Goal: Task Accomplishment & Management: Use online tool/utility

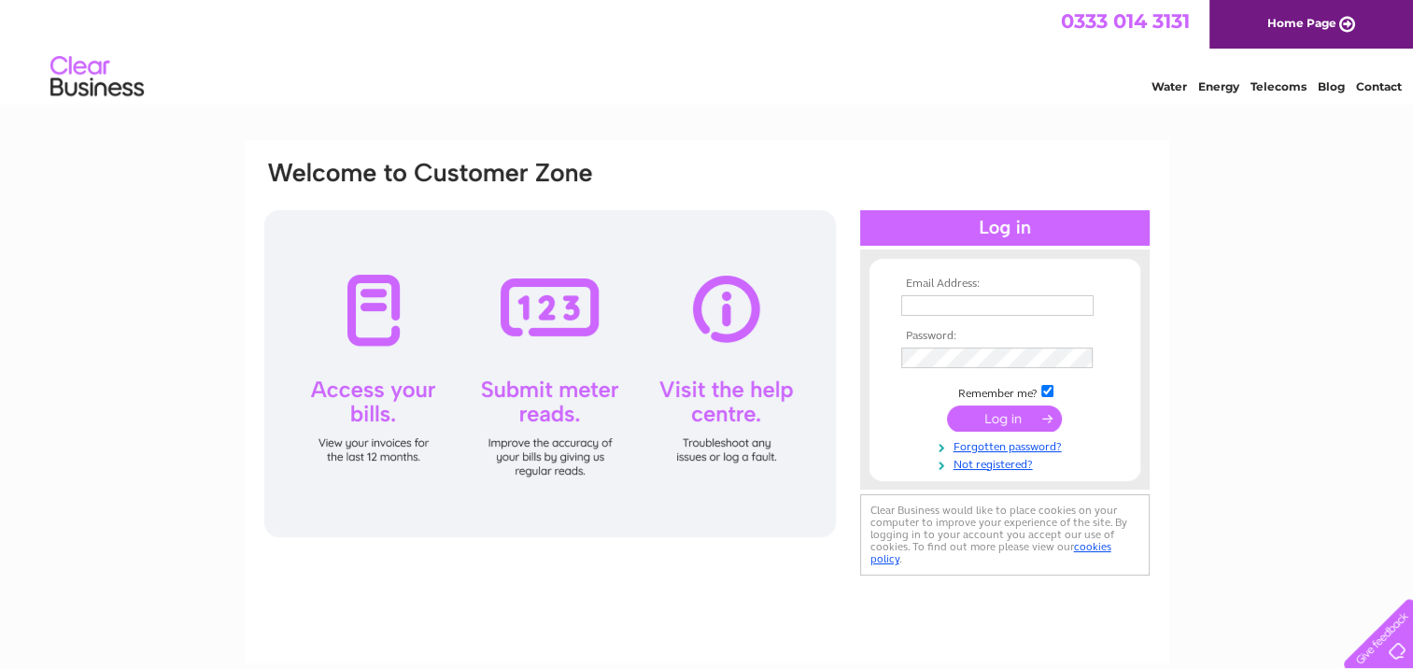
type input "ahume@live.co.uk"
click at [993, 420] on input "submit" at bounding box center [1004, 418] width 115 height 26
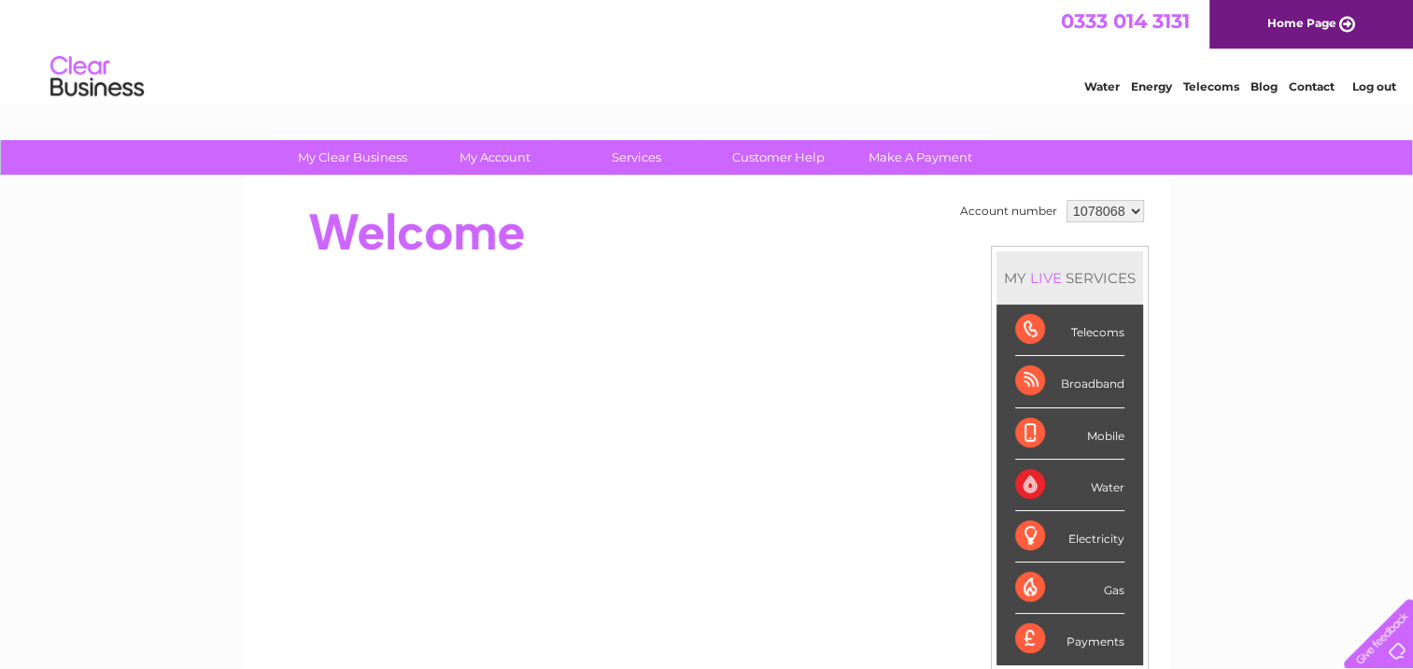
click at [1068, 532] on div "Electricity" at bounding box center [1069, 536] width 109 height 51
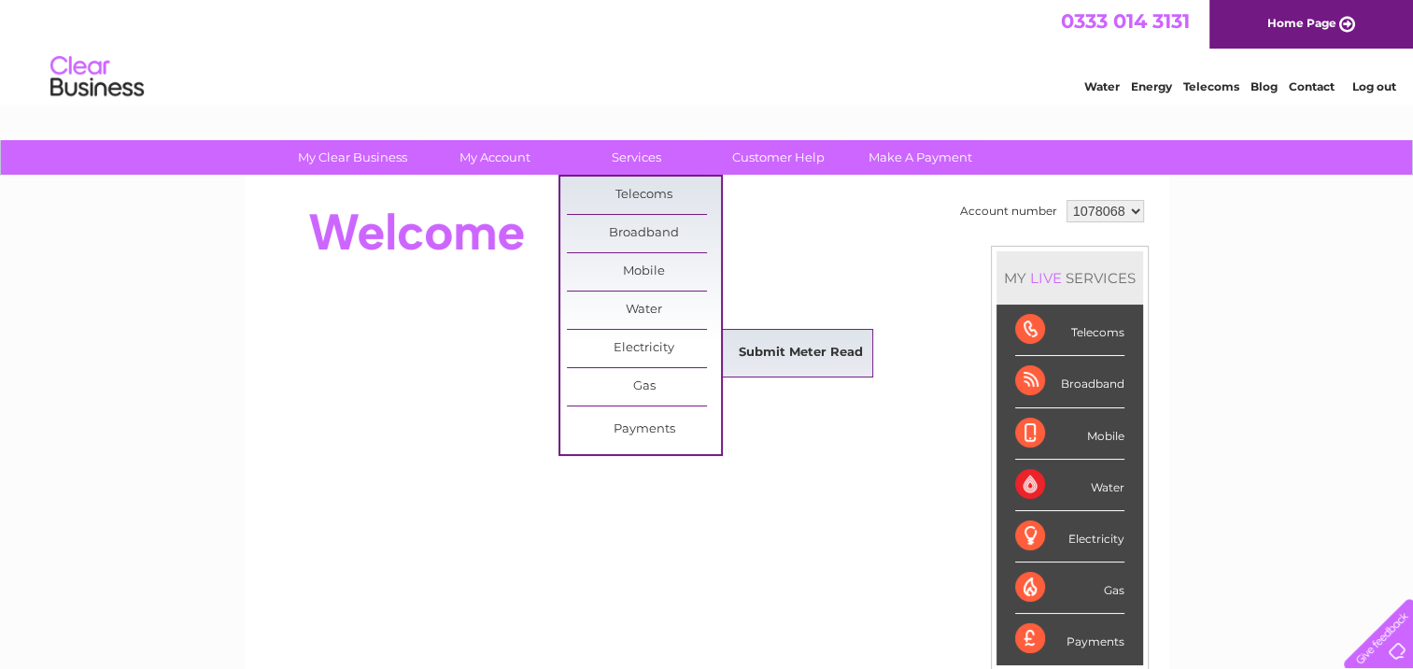
click at [800, 347] on link "Submit Meter Read" at bounding box center [801, 352] width 154 height 37
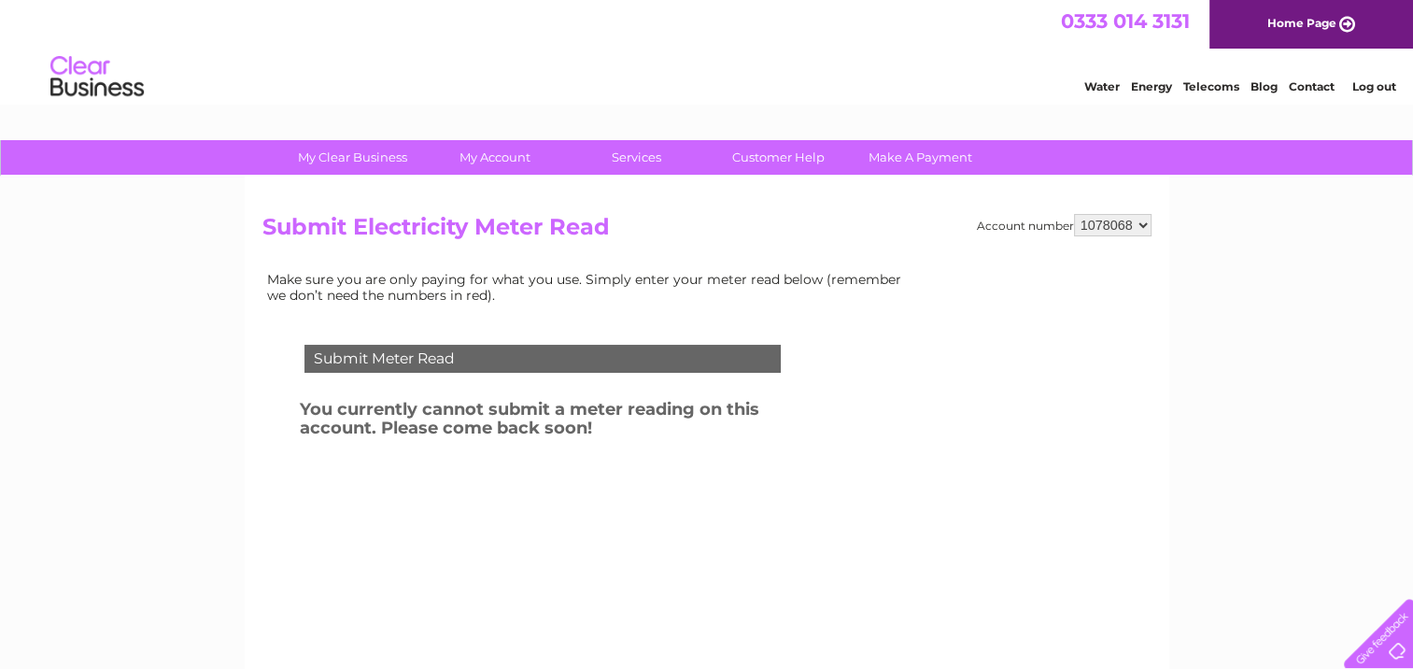
click at [217, 516] on div "My Clear Business Login Details My Details My Preferences Link Account My Accou…" at bounding box center [706, 579] width 1413 height 879
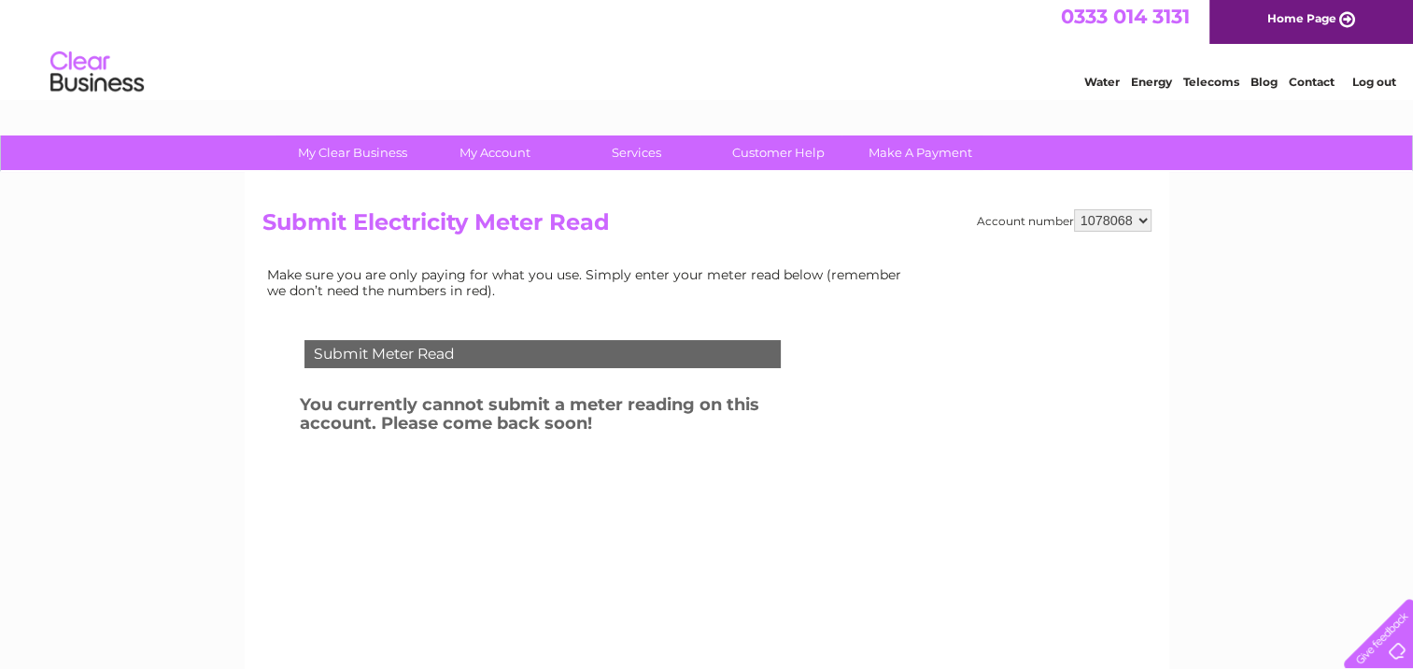
scroll to position [187, 0]
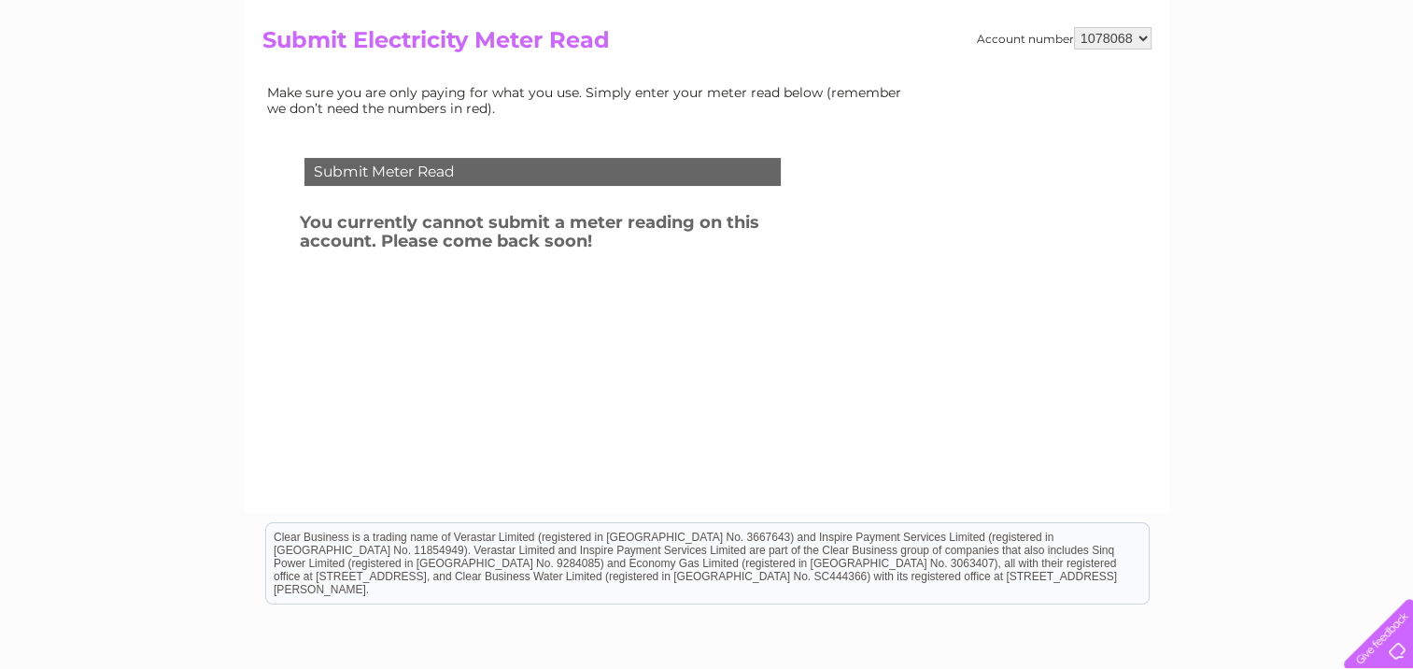
click at [1377, 649] on div at bounding box center [1375, 629] width 77 height 77
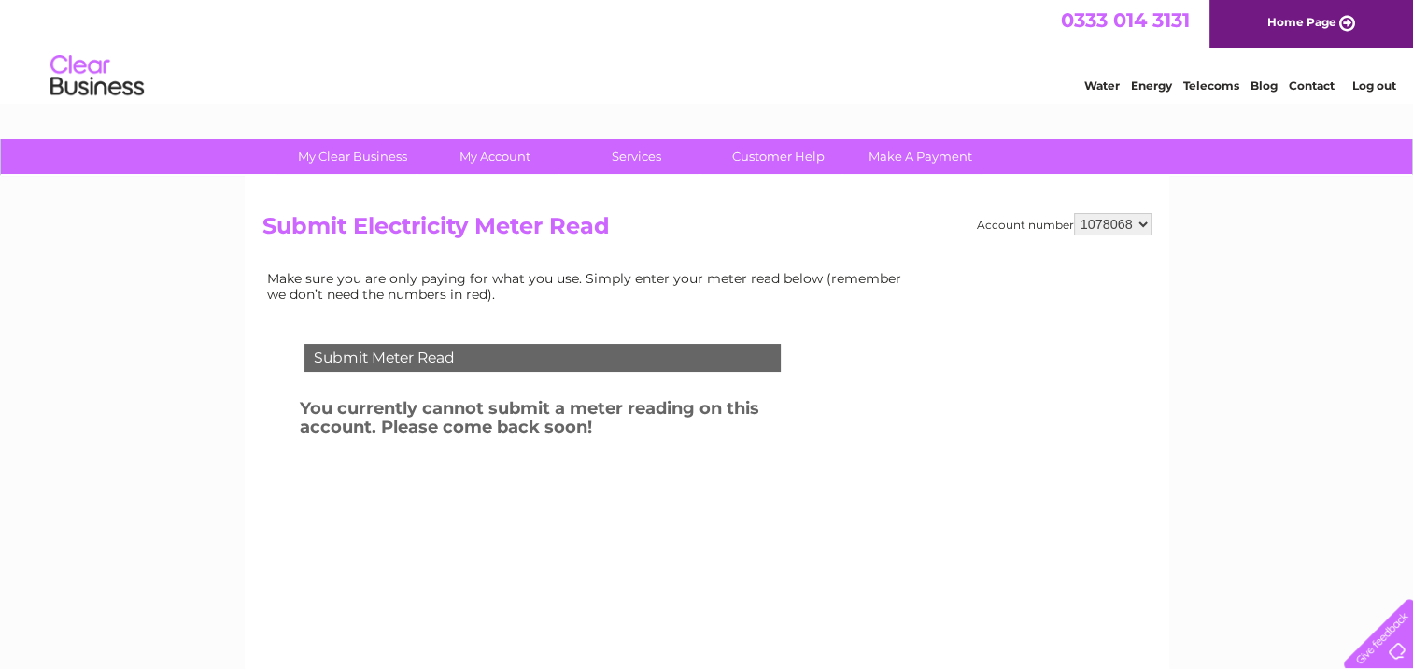
scroll to position [0, 0]
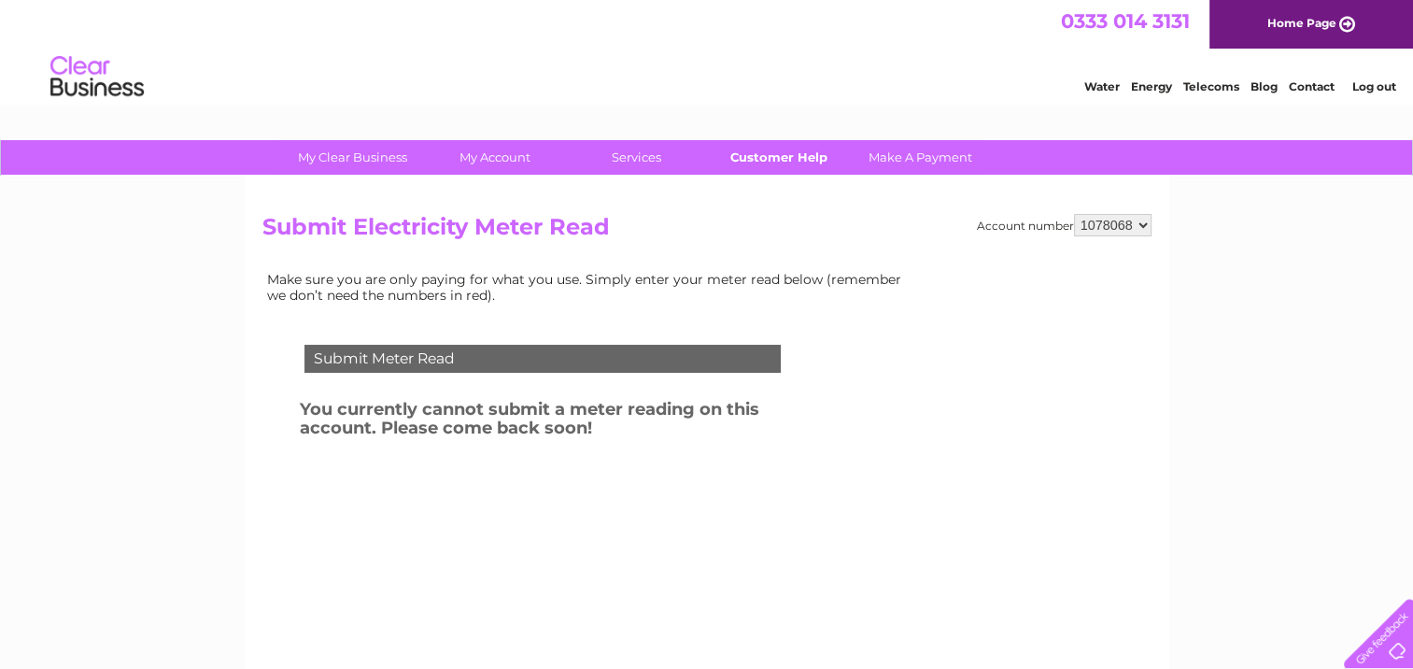
click at [781, 156] on link "Customer Help" at bounding box center [778, 157] width 154 height 35
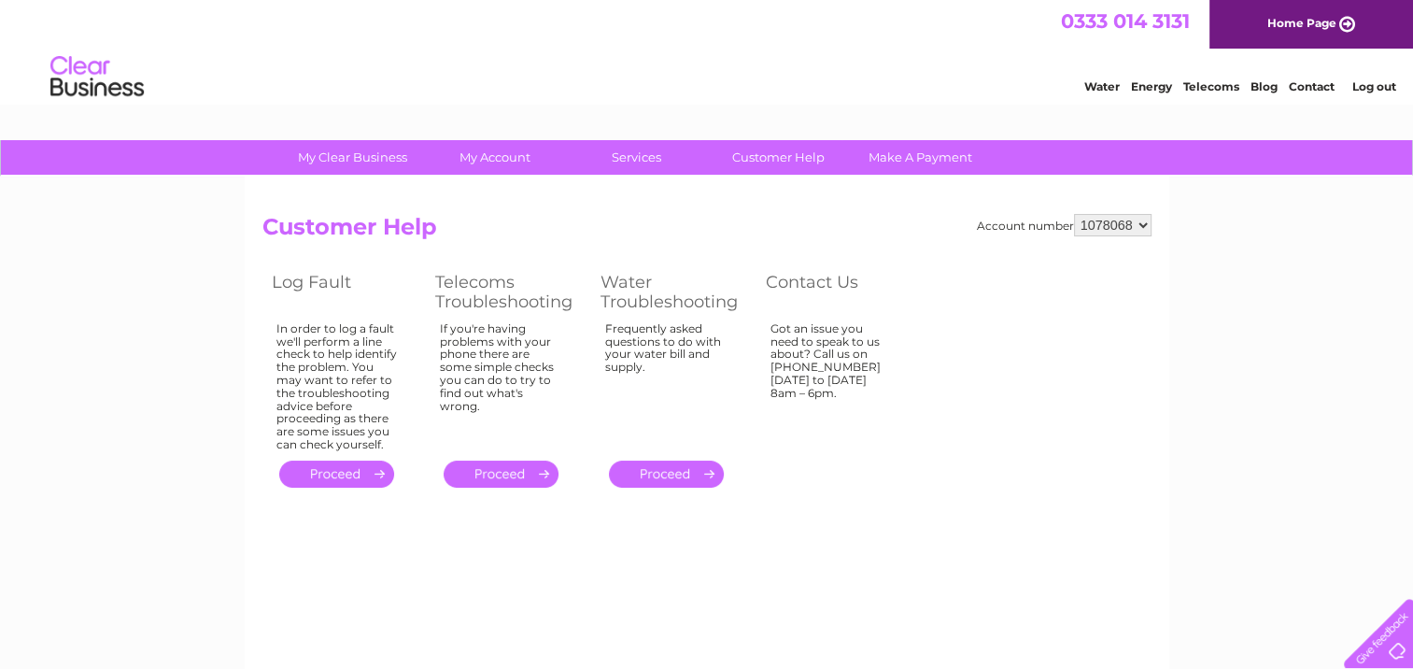
click at [820, 284] on th "Contact Us" at bounding box center [838, 292] width 163 height 50
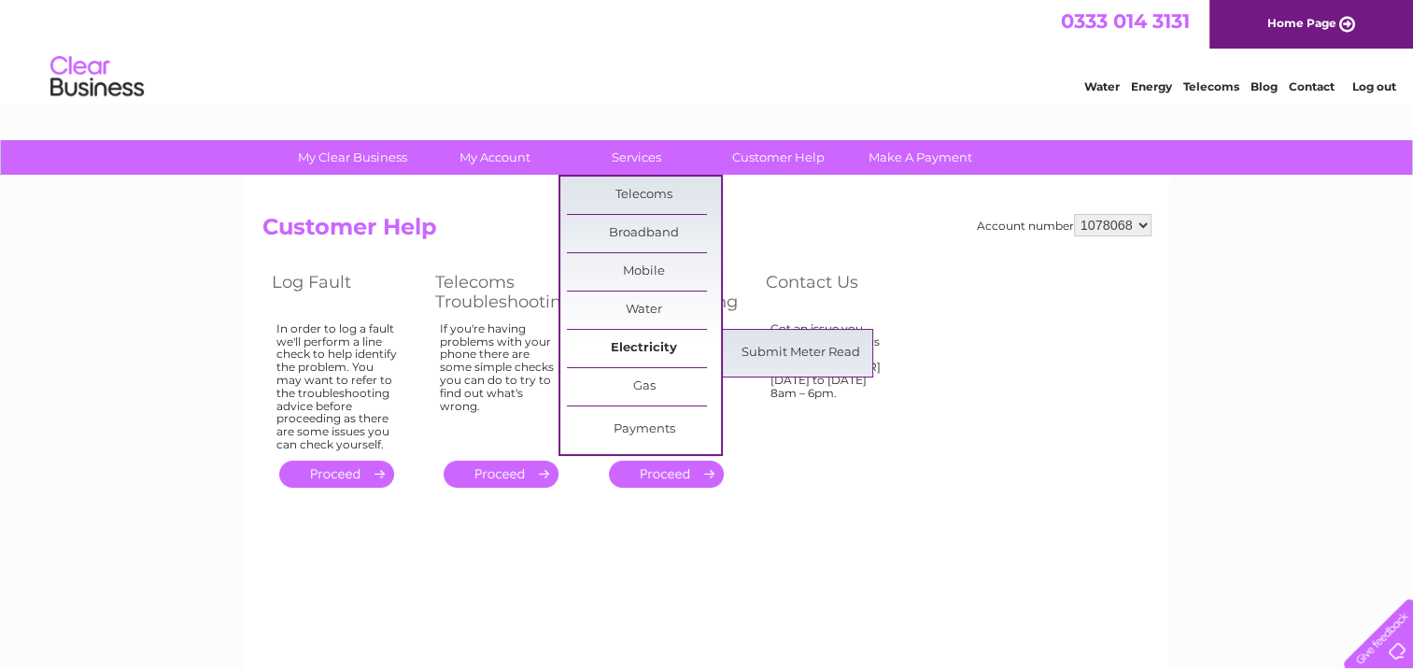
click at [655, 341] on link "Electricity" at bounding box center [644, 348] width 154 height 37
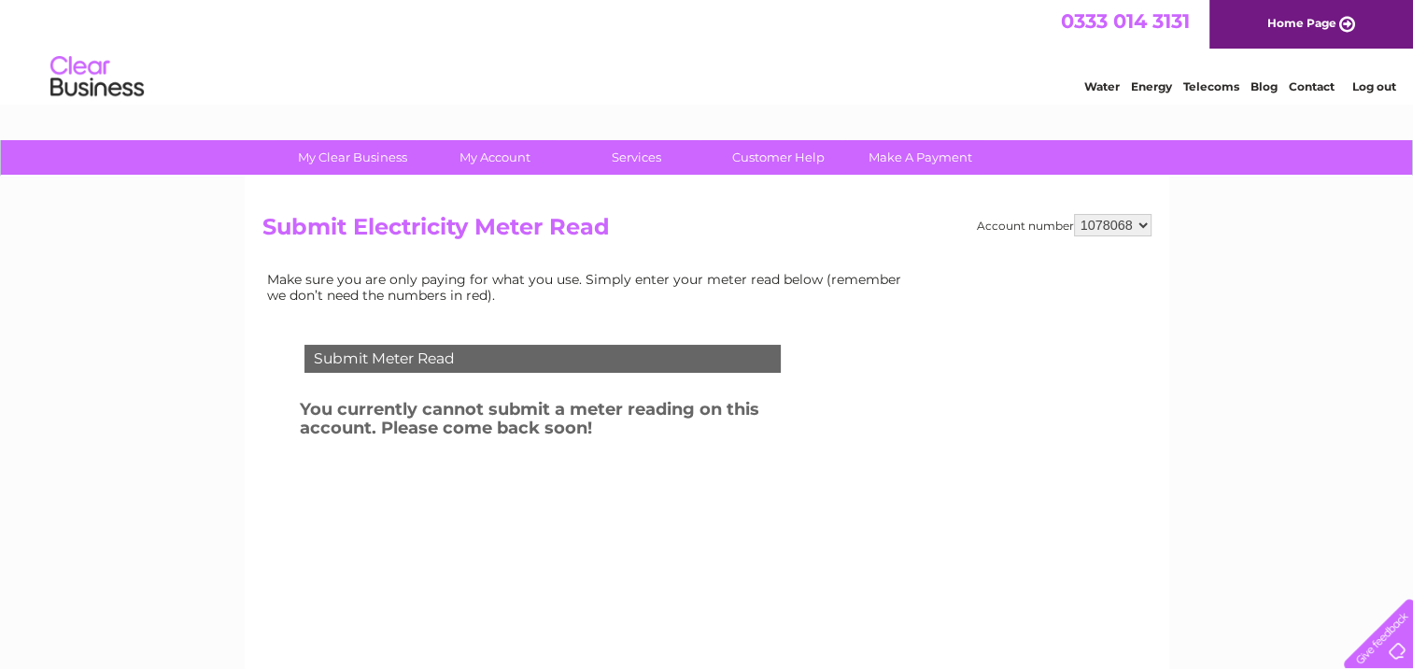
scroll to position [93, 0]
